Goal: Task Accomplishment & Management: Manage account settings

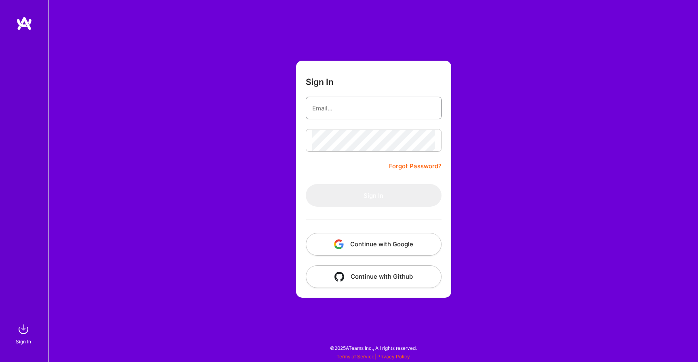
type input "[EMAIL_ADDRESS][DOMAIN_NAME]"
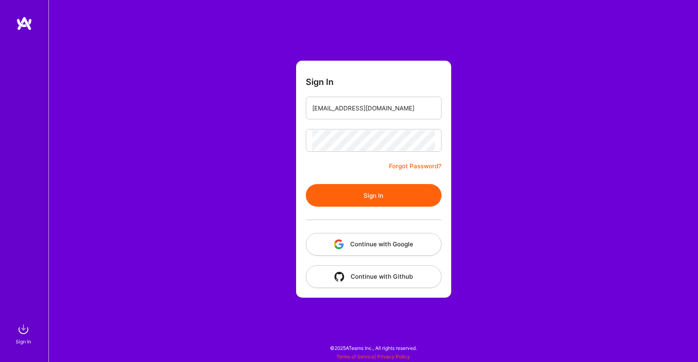
click at [330, 175] on form "Sign In [EMAIL_ADDRESS][DOMAIN_NAME] Forgot Password? Sign In Continue with Goo…" at bounding box center [373, 179] width 155 height 237
click at [332, 191] on button "Sign In" at bounding box center [374, 195] width 136 height 23
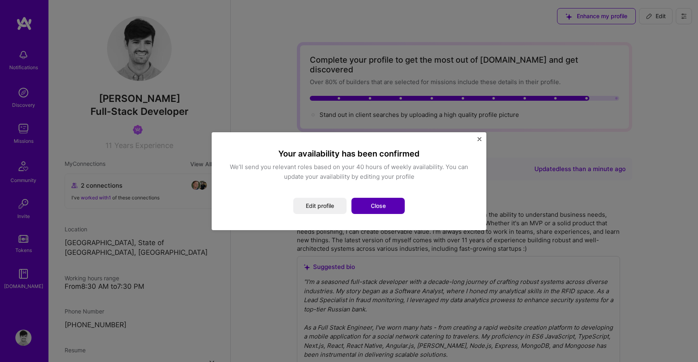
click at [380, 198] on button "Close" at bounding box center [378, 206] width 53 height 16
